Goal: Check status: Check status

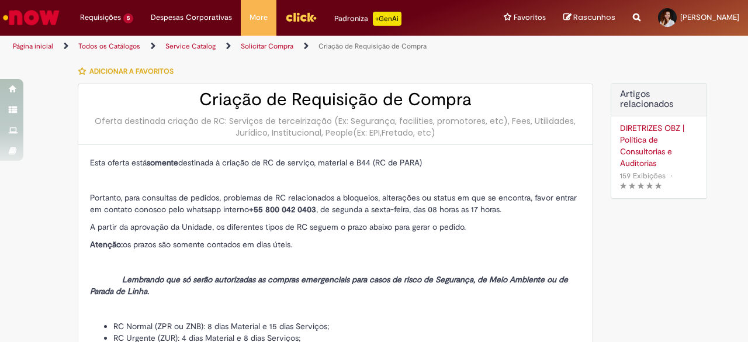
type input "**********"
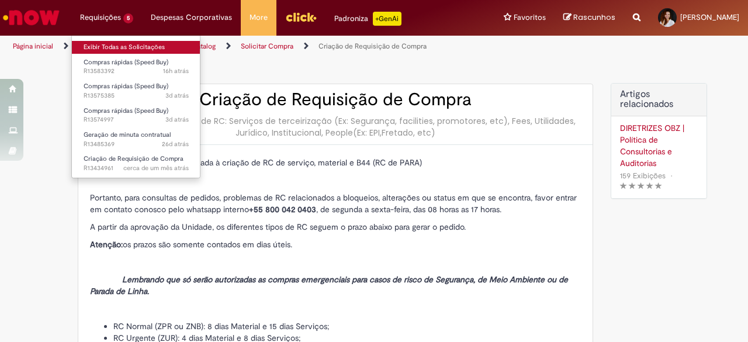
click at [118, 44] on link "Exibir Todas as Solicitações" at bounding box center [136, 47] width 129 height 13
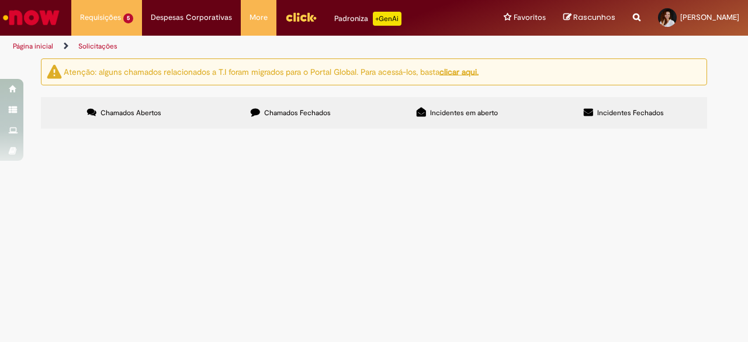
click at [303, 101] on label "Chamados Fechados" at bounding box center [291, 113] width 167 height 32
click at [0, 0] on span "Oi, tudo bem? Espero que sim! Gostaria de solicitar essa RC para os nossos forn…" at bounding box center [0, 0] width 0 height 0
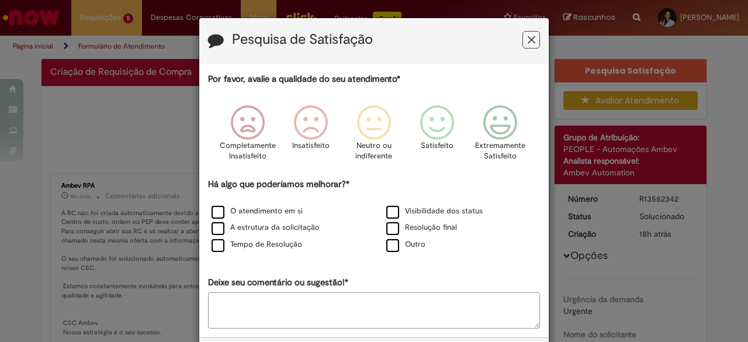
click at [528, 37] on icon "Feedback" at bounding box center [532, 40] width 8 height 12
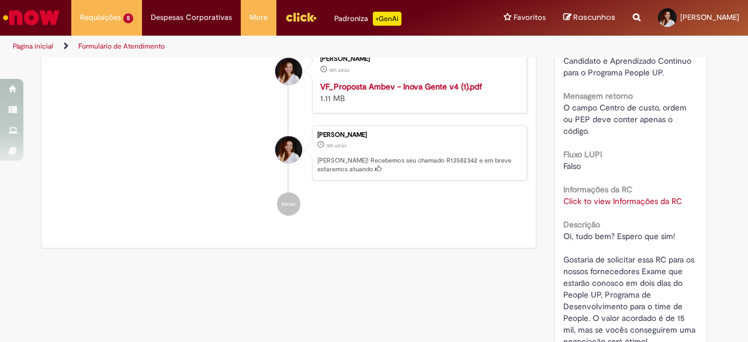
scroll to position [468, 0]
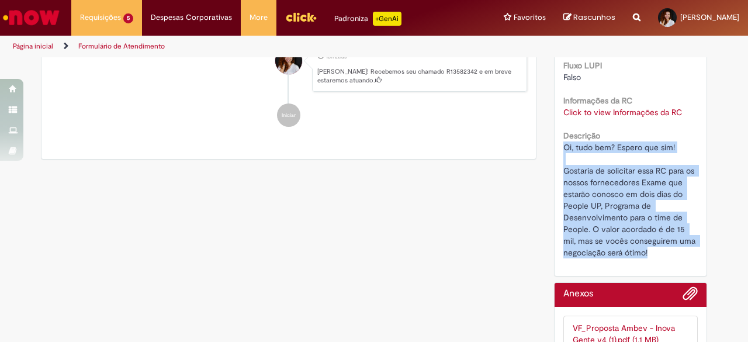
drag, startPoint x: 651, startPoint y: 243, endPoint x: 554, endPoint y: 133, distance: 146.2
copy span "Oi, tudo bem? Espero que sim! Gostaria de solicitar essa RC para os nossos forn…"
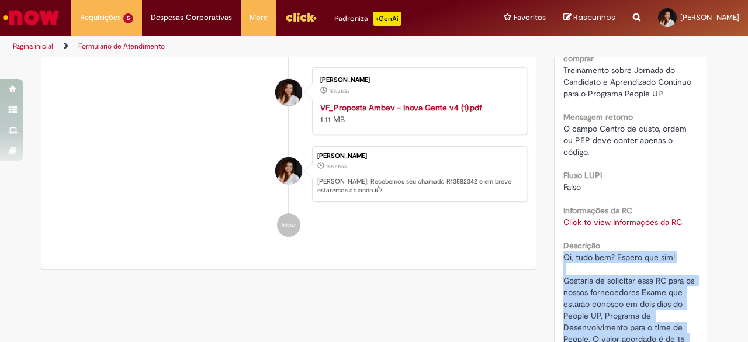
scroll to position [175, 0]
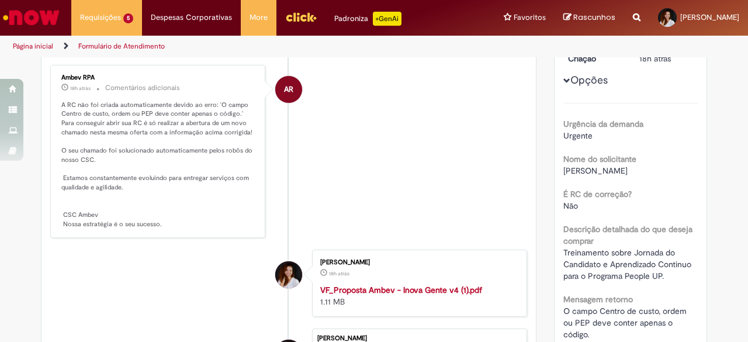
click at [581, 267] on span "Treinamento sobre Jornada do Candidato e Aprendizado Continuo para o Programa P…" at bounding box center [629, 264] width 130 height 34
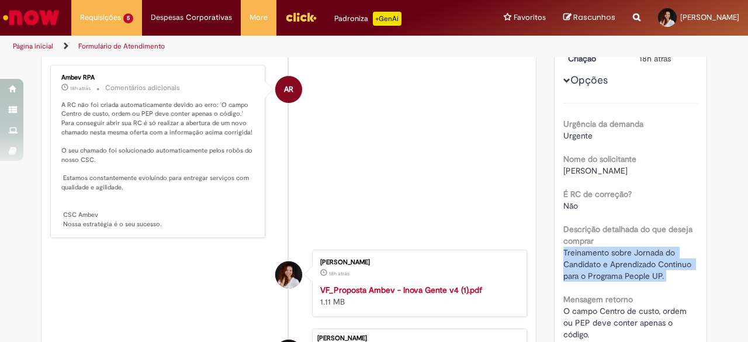
click at [581, 267] on span "Treinamento sobre Jornada do Candidato e Aprendizado Continuo para o Programa P…" at bounding box center [629, 264] width 130 height 34
copy div "Treinamento sobre Jornada do Candidato e Aprendizado Continuo para o Programa P…"
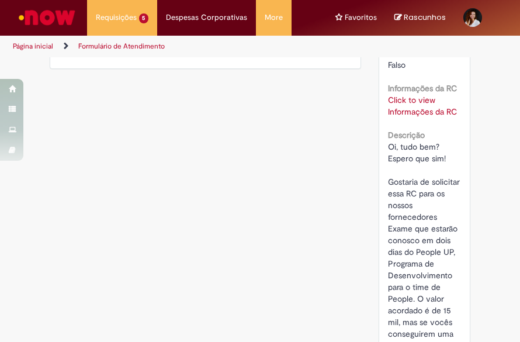
scroll to position [684, 0]
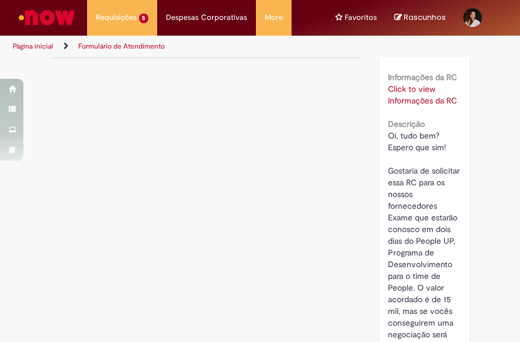
click at [409, 106] on link "Click to view Informações da RC" at bounding box center [422, 95] width 69 height 22
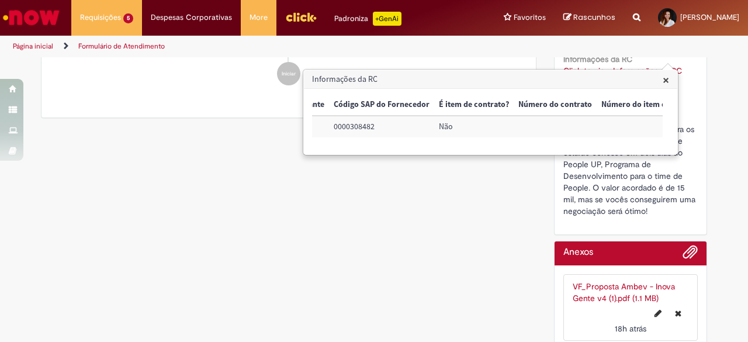
scroll to position [0, 717]
